Goal: Find specific page/section: Find specific page/section

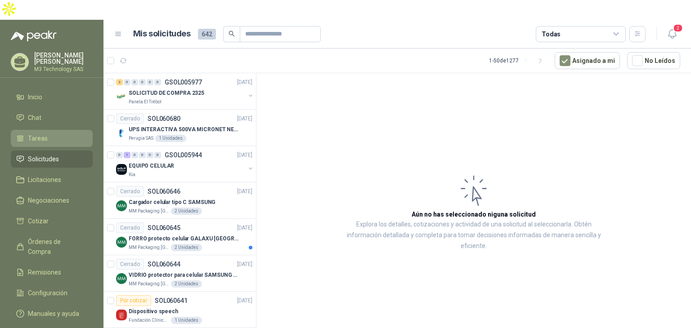
click at [47, 134] on li "Tareas" at bounding box center [51, 139] width 71 height 10
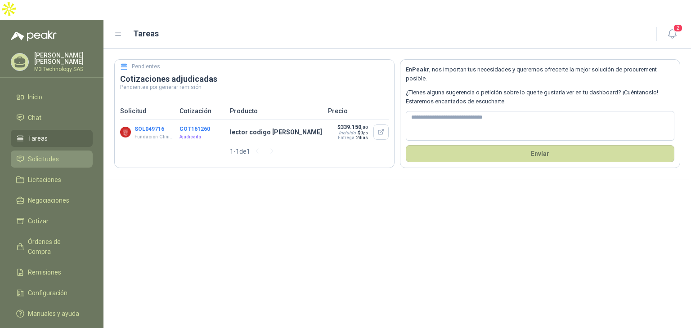
click at [51, 154] on span "Solicitudes" at bounding box center [43, 159] width 31 height 10
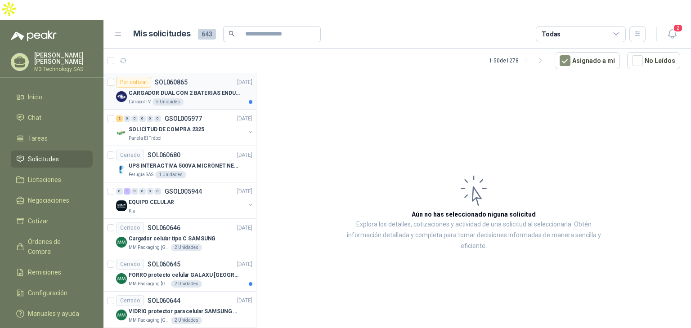
click at [210, 98] on div "Caracol TV 5 Unidades" at bounding box center [191, 101] width 124 height 7
